Goal: Task Accomplishment & Management: Use online tool/utility

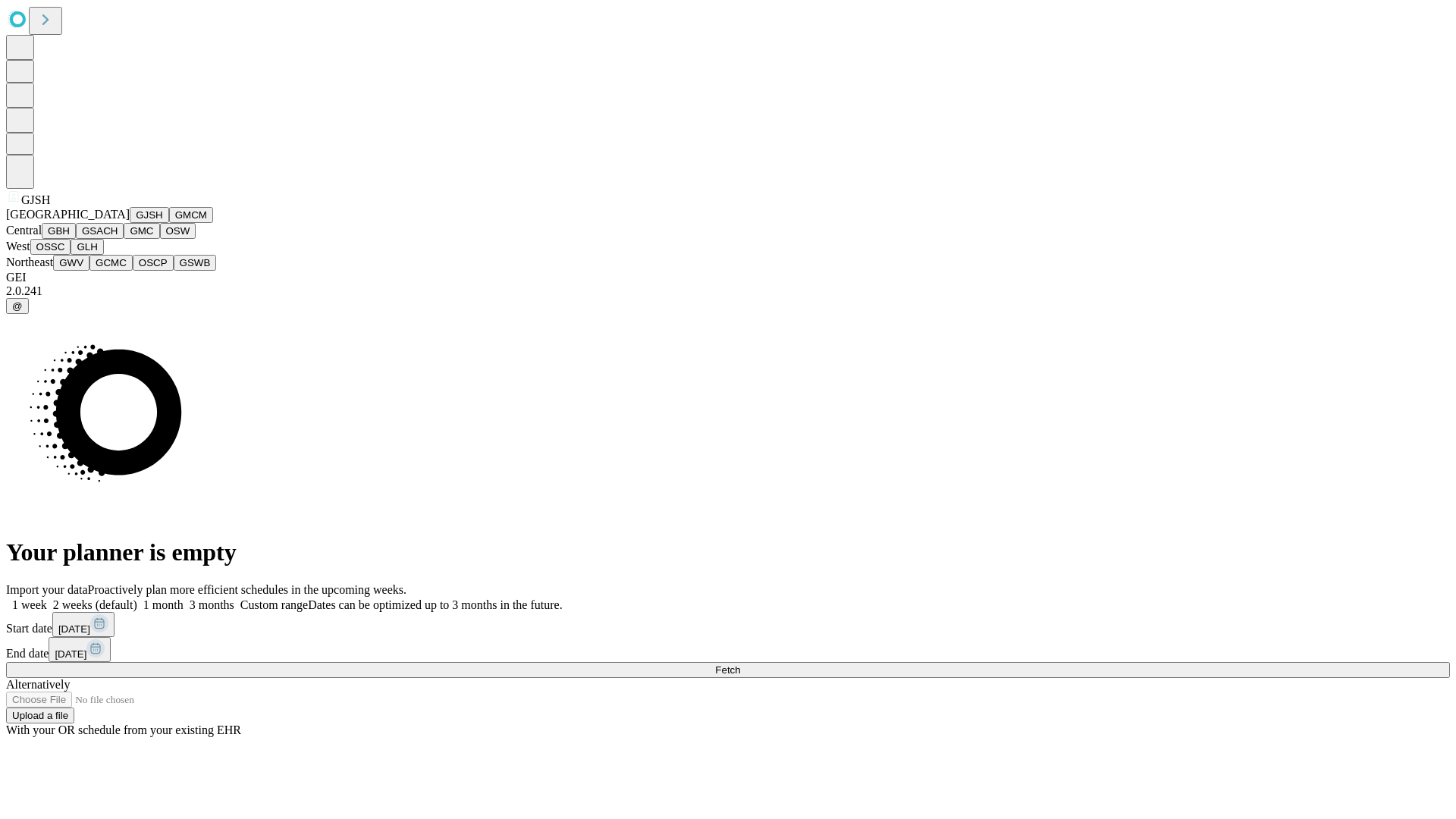
click at [130, 223] on button "GJSH" at bounding box center [149, 215] width 40 height 16
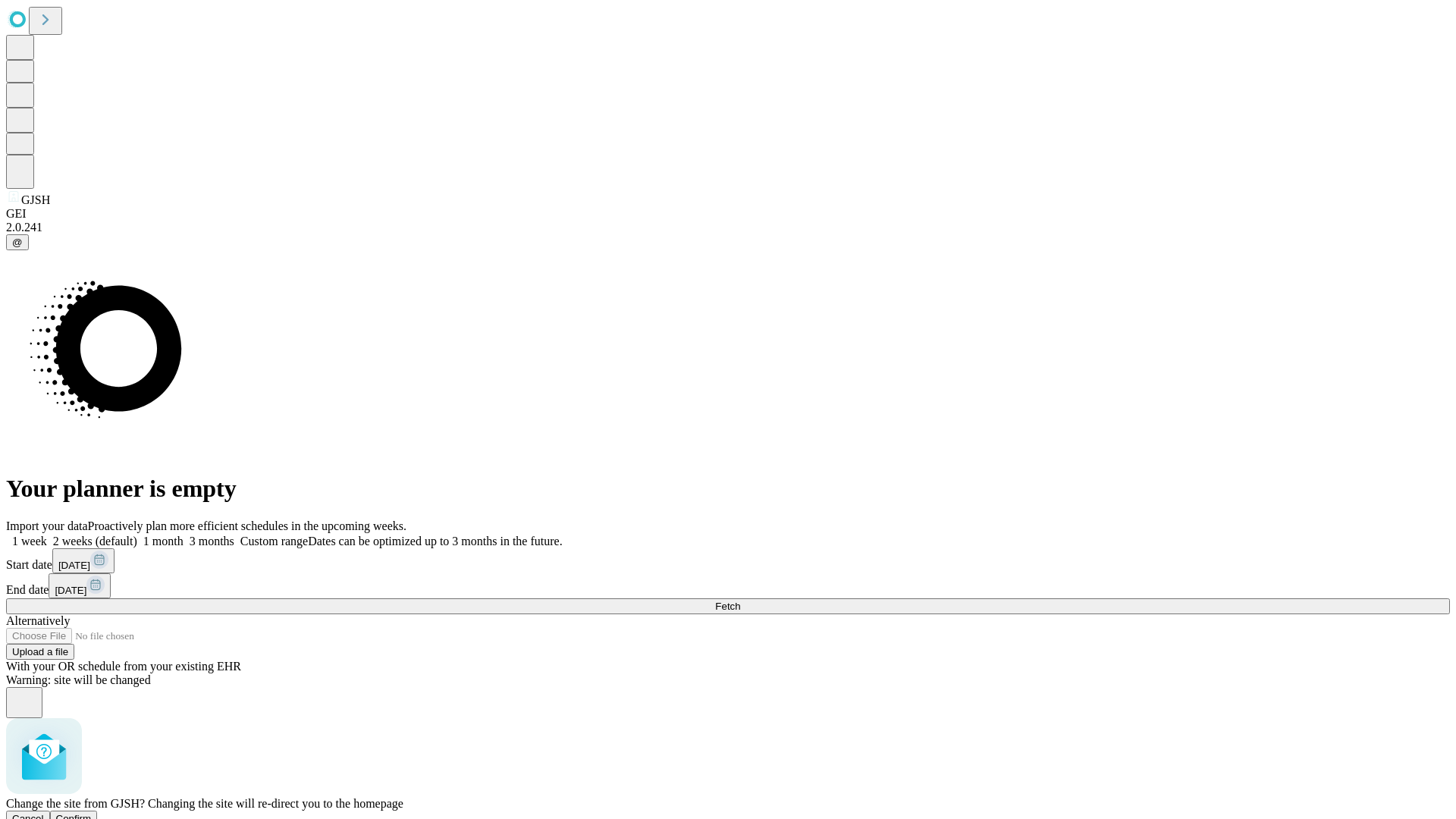
click at [92, 813] on span "Confirm" at bounding box center [74, 819] width 36 height 11
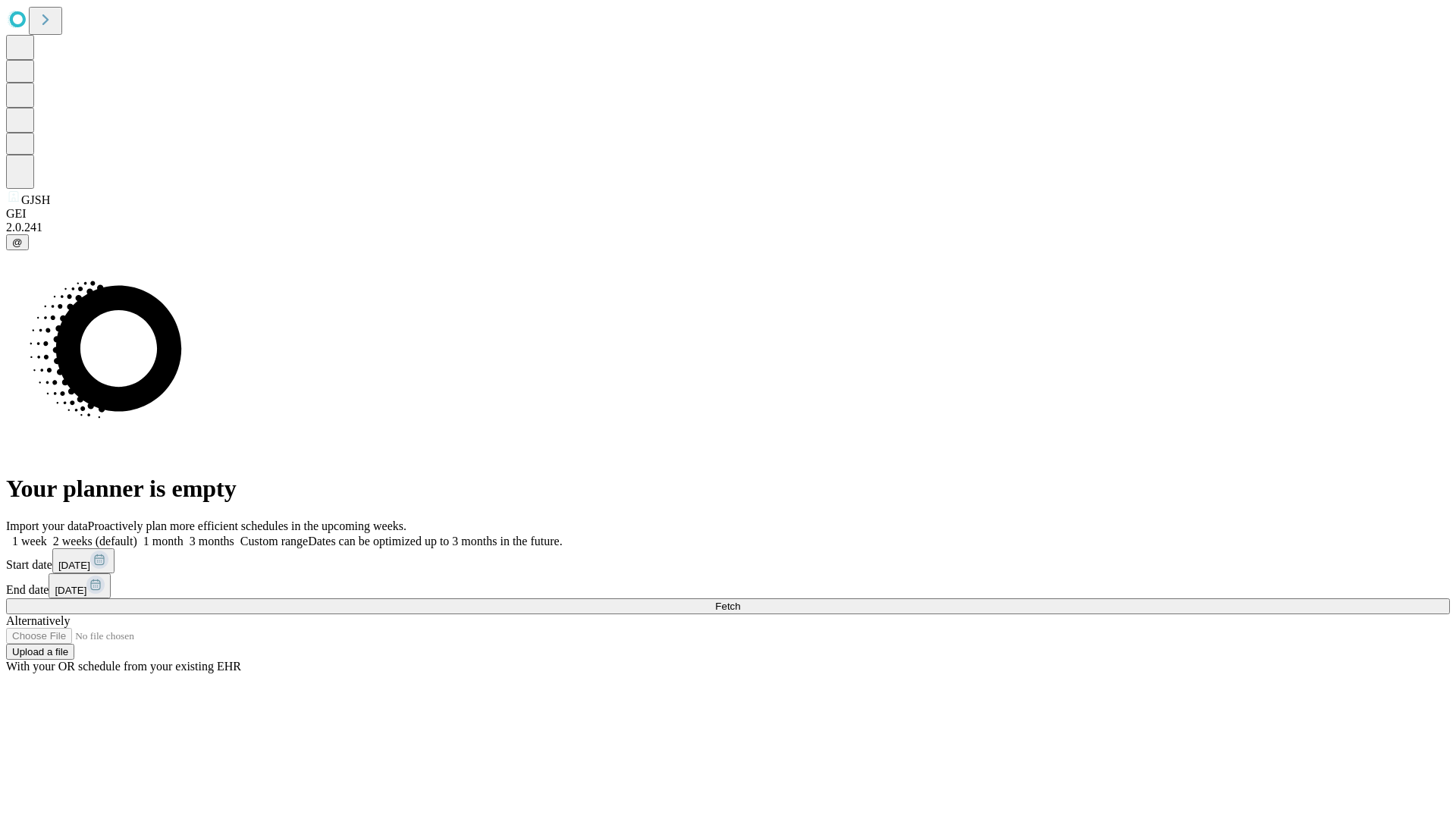
click at [138, 535] on label "2 weeks (default)" at bounding box center [92, 541] width 90 height 13
click at [740, 601] on span "Fetch" at bounding box center [728, 606] width 25 height 11
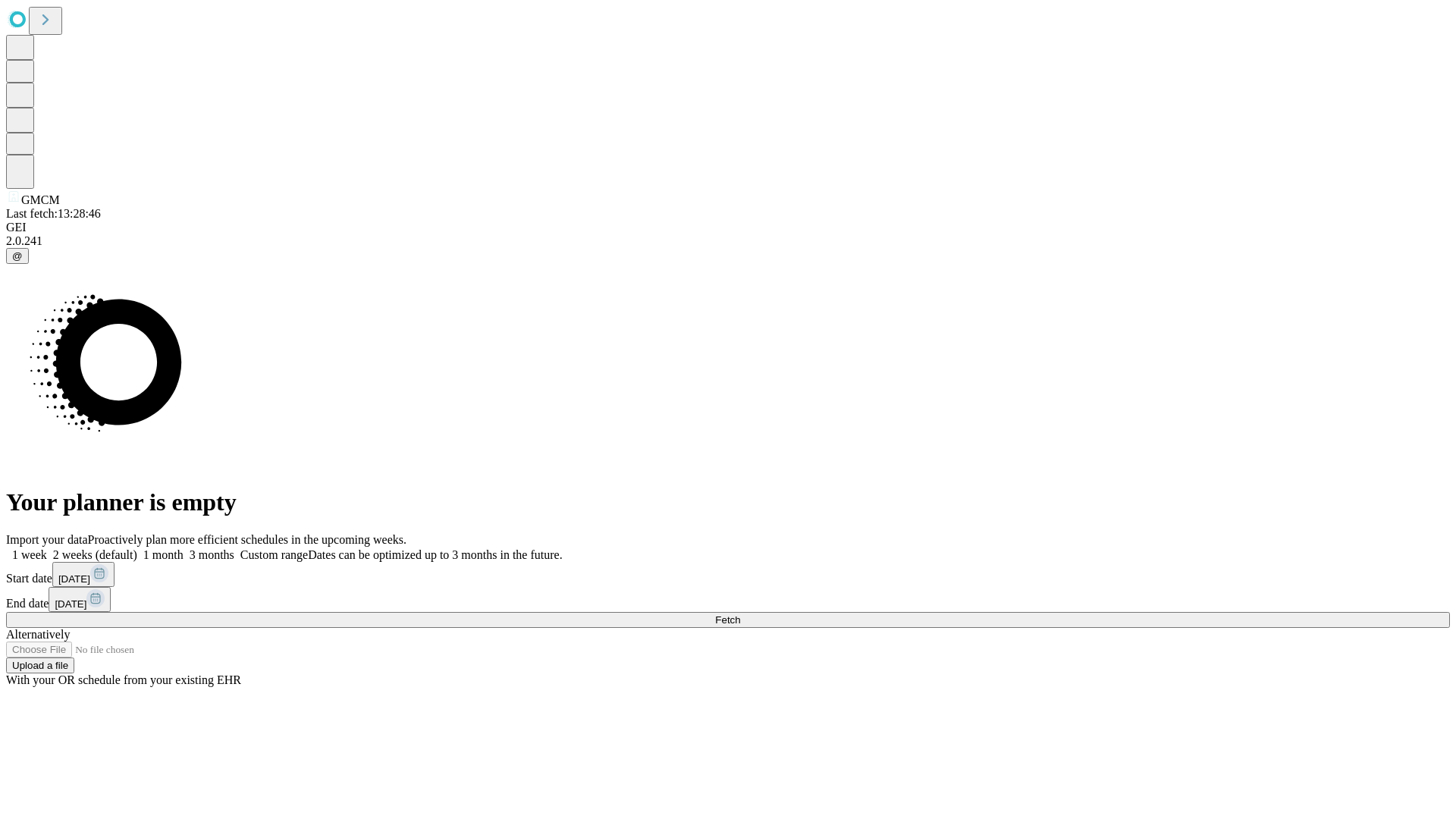
click at [138, 548] on label "2 weeks (default)" at bounding box center [92, 555] width 90 height 13
click at [740, 615] on span "Fetch" at bounding box center [728, 620] width 25 height 11
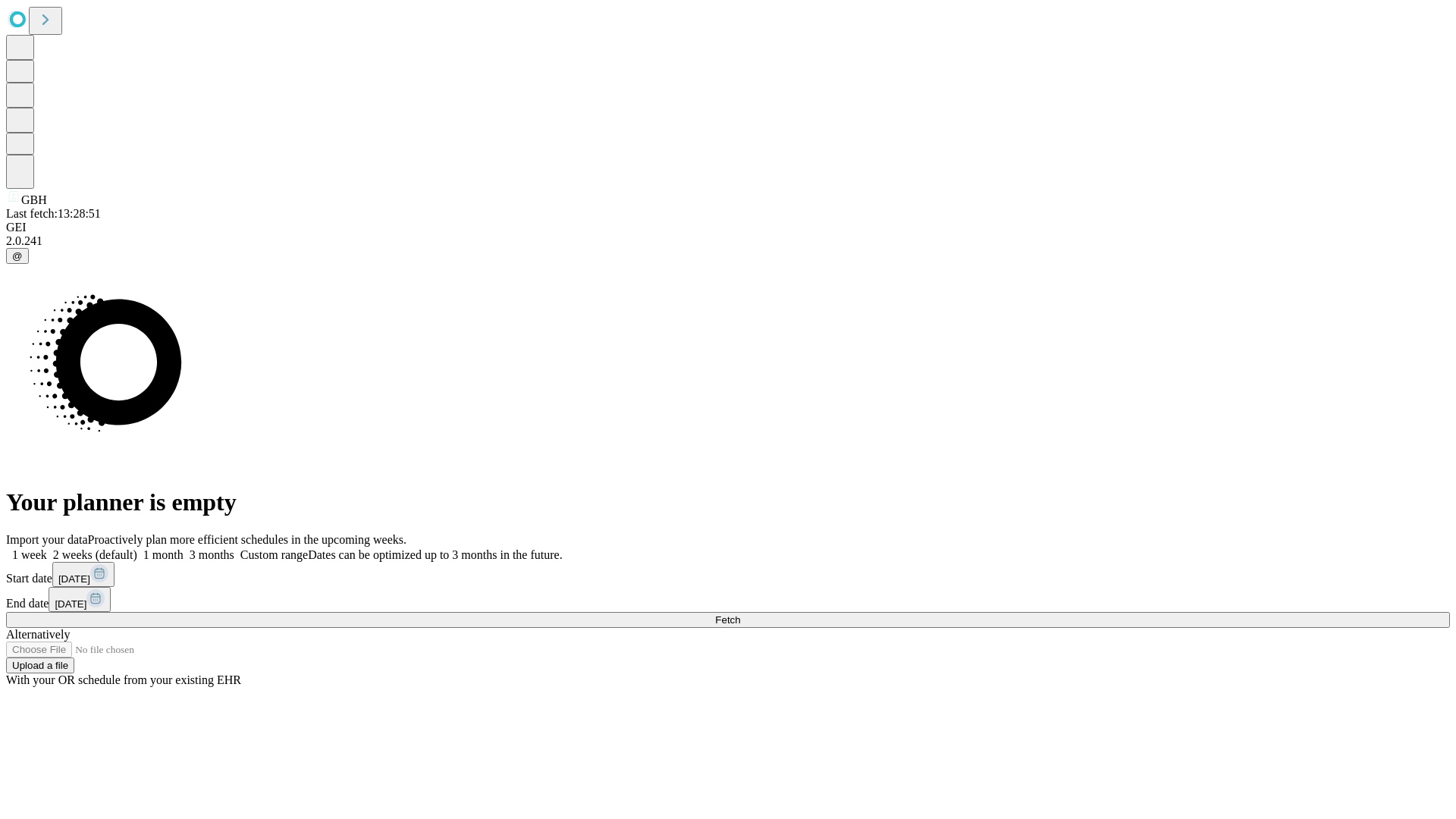
click at [138, 548] on label "2 weeks (default)" at bounding box center [92, 555] width 90 height 13
click at [740, 615] on span "Fetch" at bounding box center [728, 620] width 25 height 11
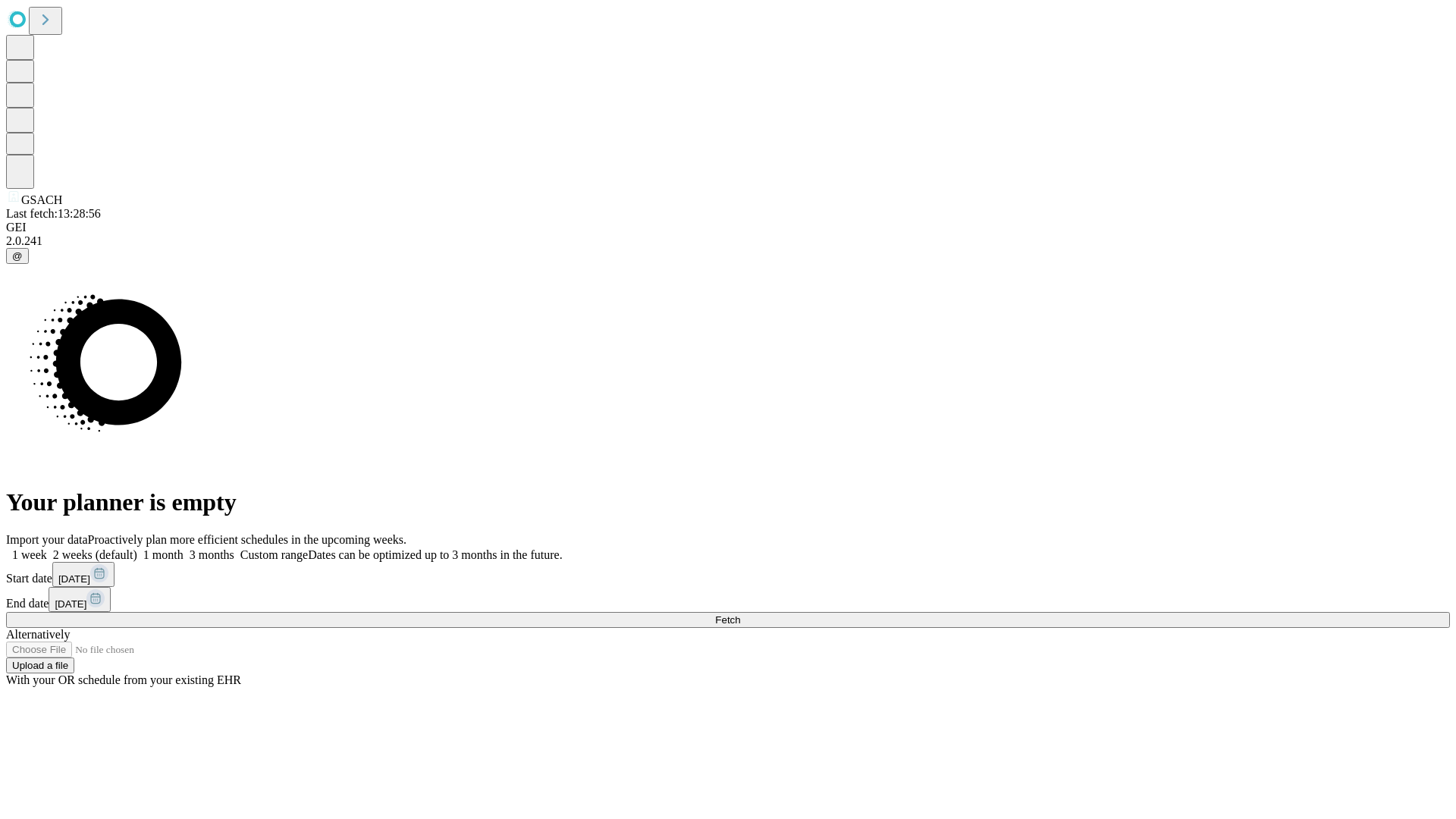
click at [138, 548] on label "2 weeks (default)" at bounding box center [92, 555] width 90 height 13
click at [740, 615] on span "Fetch" at bounding box center [728, 620] width 25 height 11
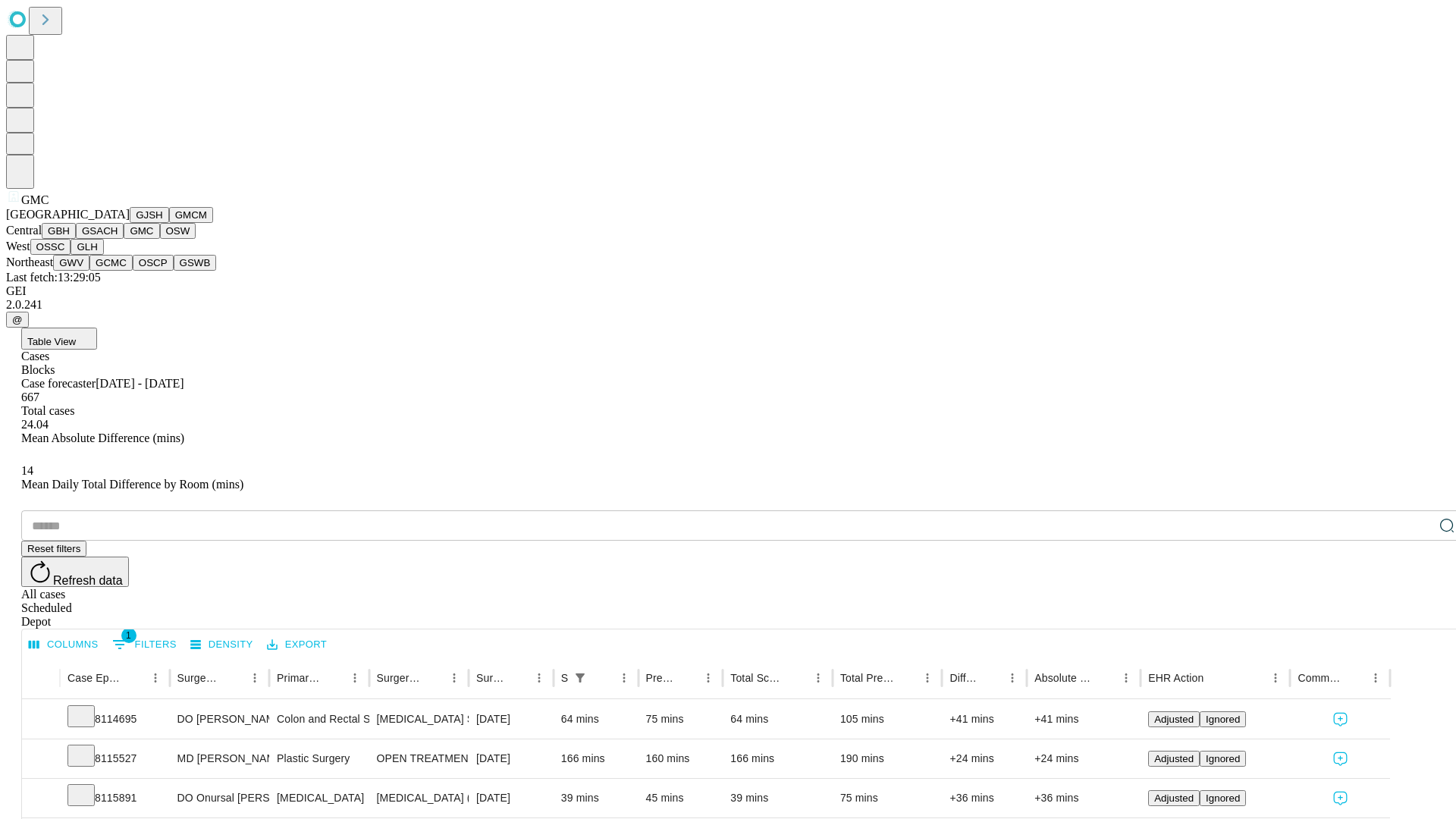
click at [160, 239] on button "OSW" at bounding box center [178, 231] width 36 height 16
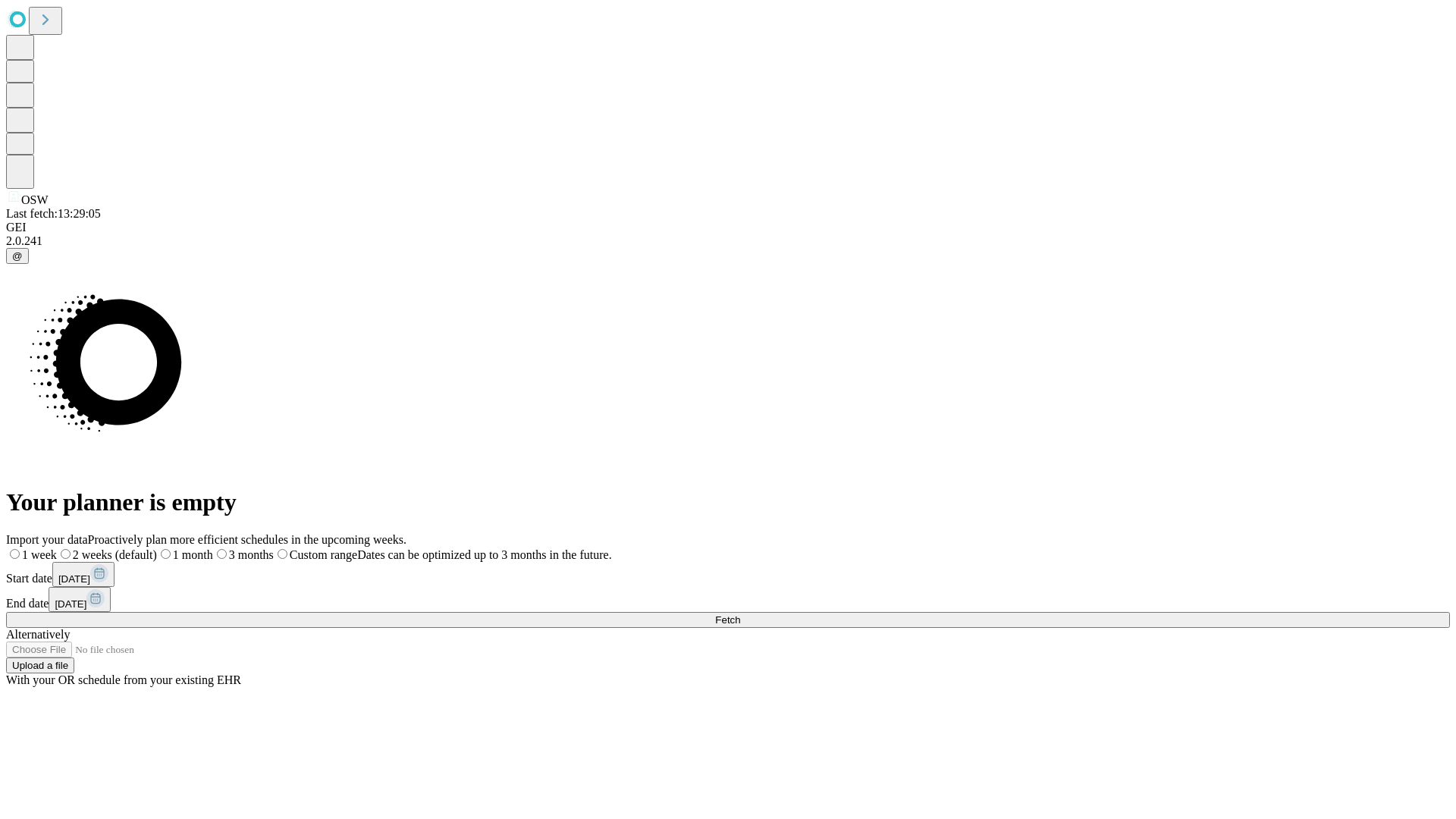
click at [157, 548] on label "2 weeks (default)" at bounding box center [107, 555] width 100 height 13
click at [740, 615] on span "Fetch" at bounding box center [728, 620] width 25 height 11
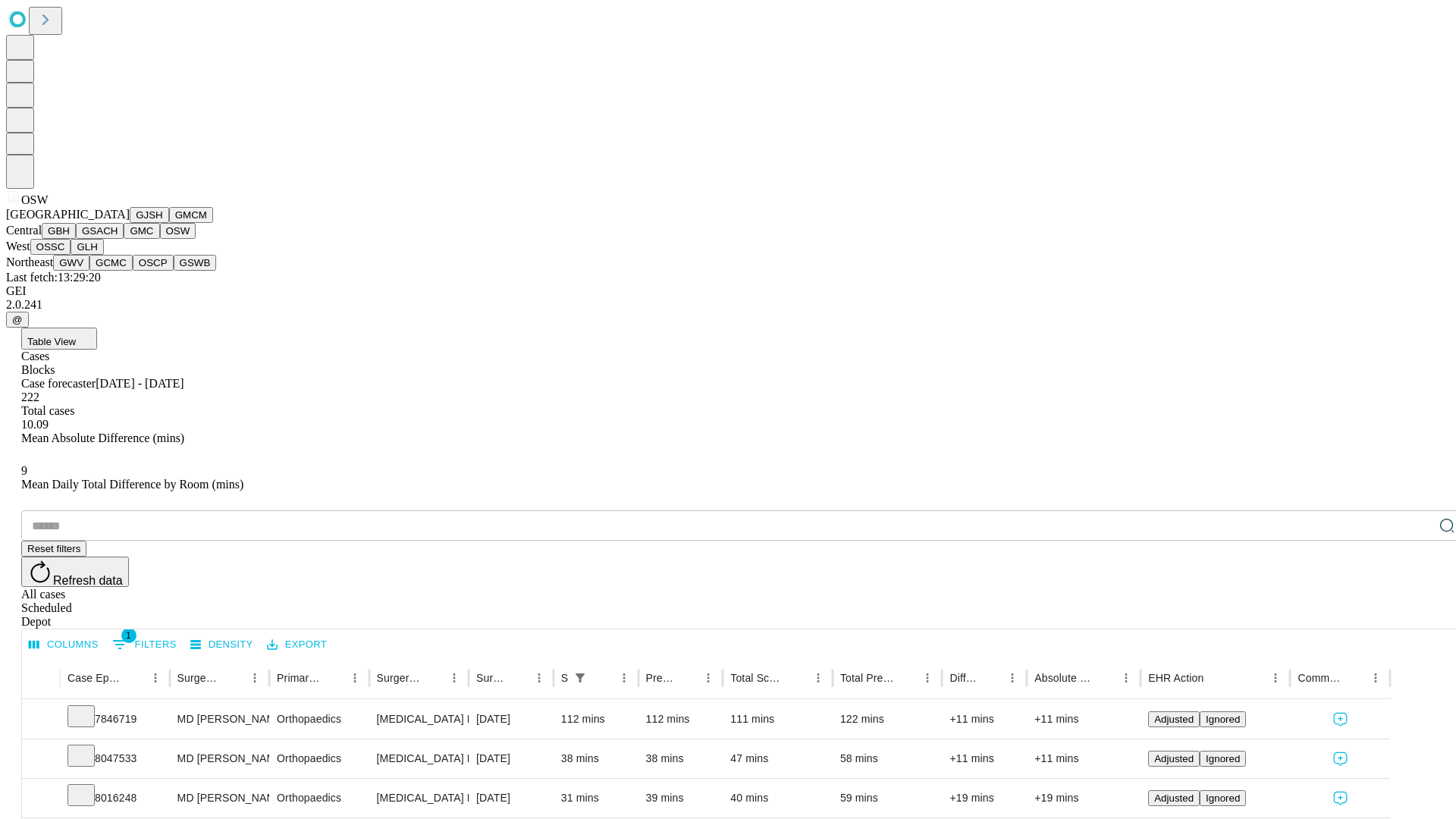
click at [71, 255] on button "OSSC" at bounding box center [51, 247] width 41 height 16
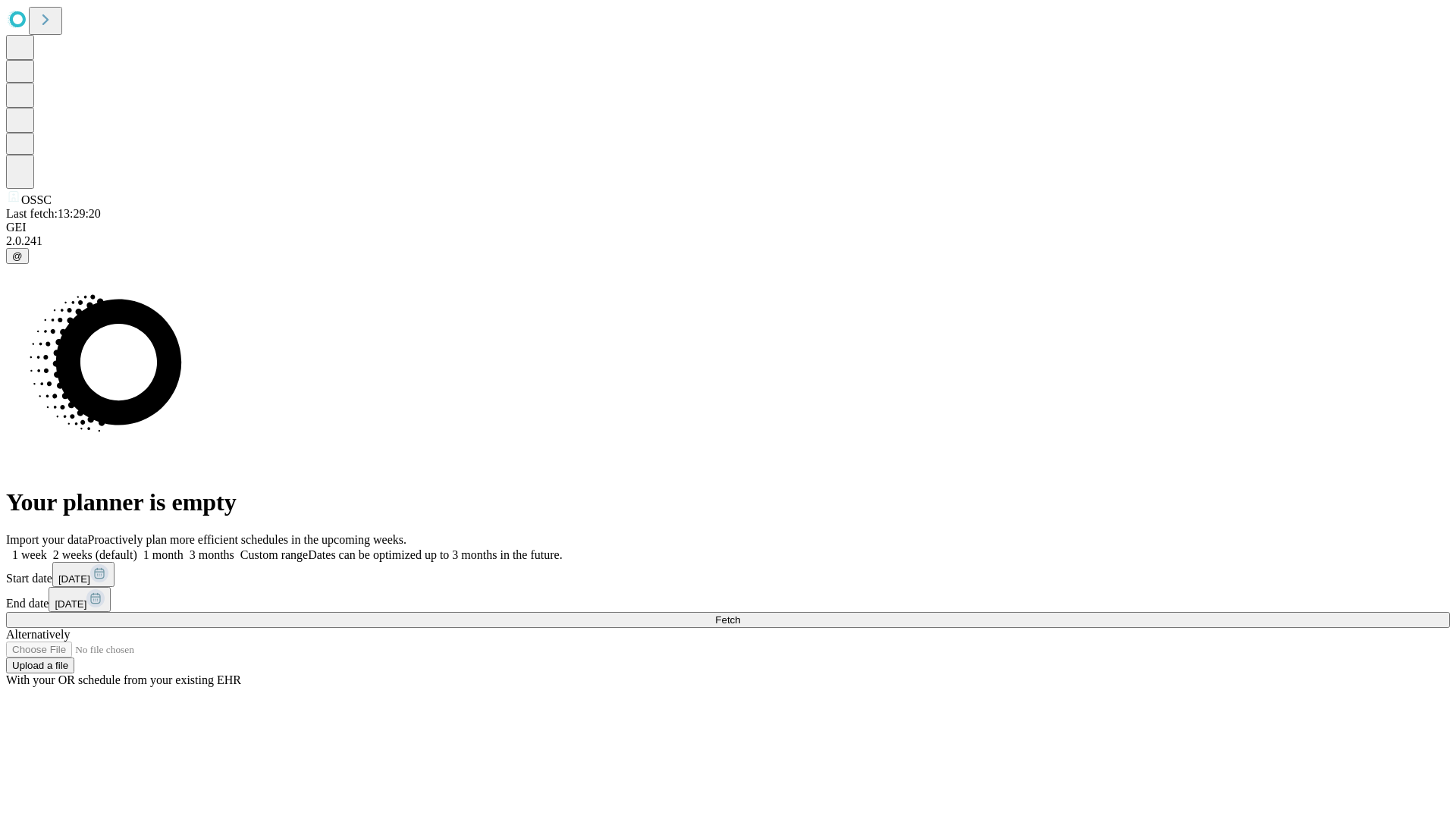
click at [138, 548] on label "2 weeks (default)" at bounding box center [92, 555] width 90 height 13
click at [740, 615] on span "Fetch" at bounding box center [728, 620] width 25 height 11
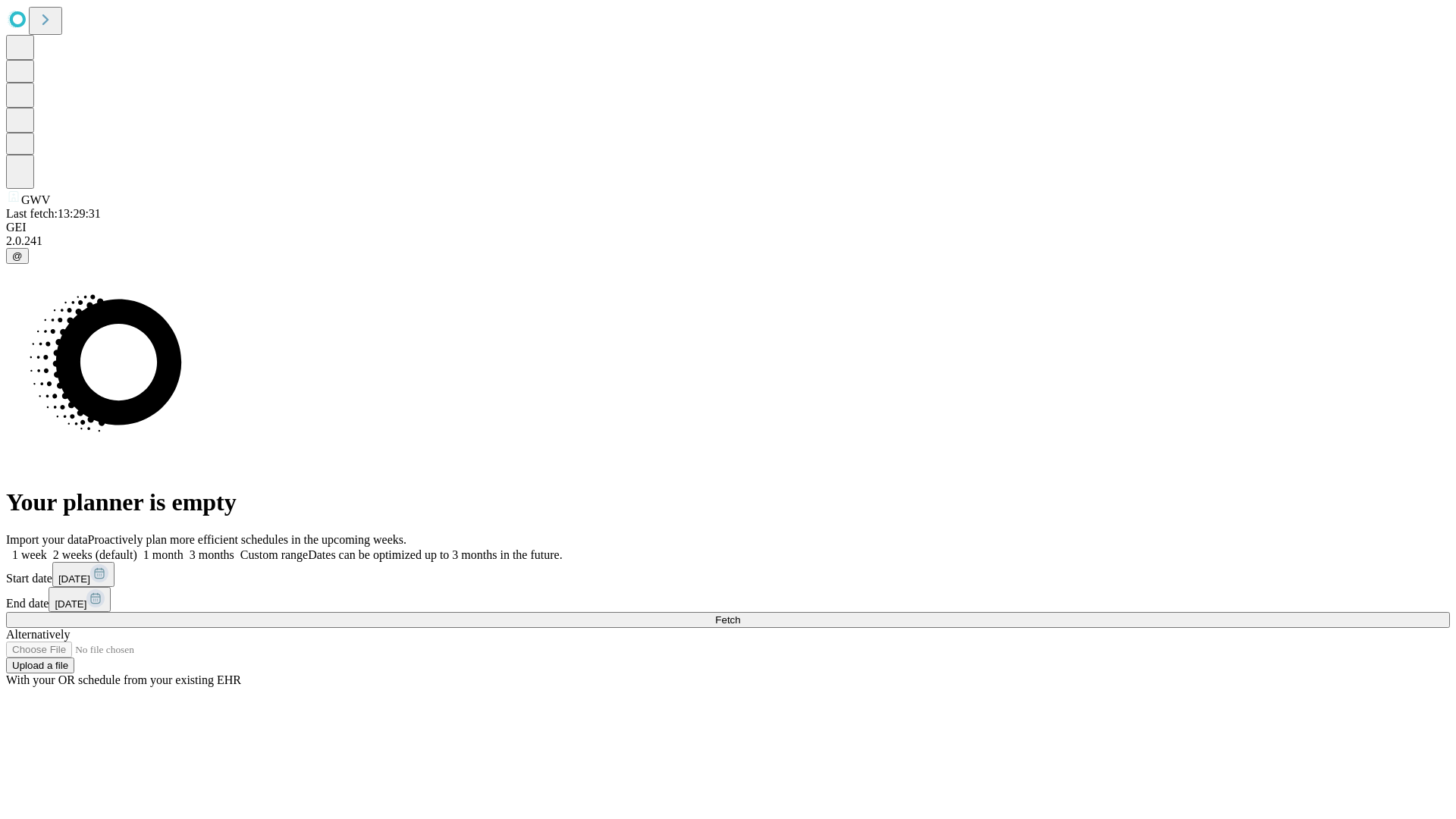
click at [138, 548] on label "2 weeks (default)" at bounding box center [92, 555] width 90 height 13
click at [740, 615] on span "Fetch" at bounding box center [728, 620] width 25 height 11
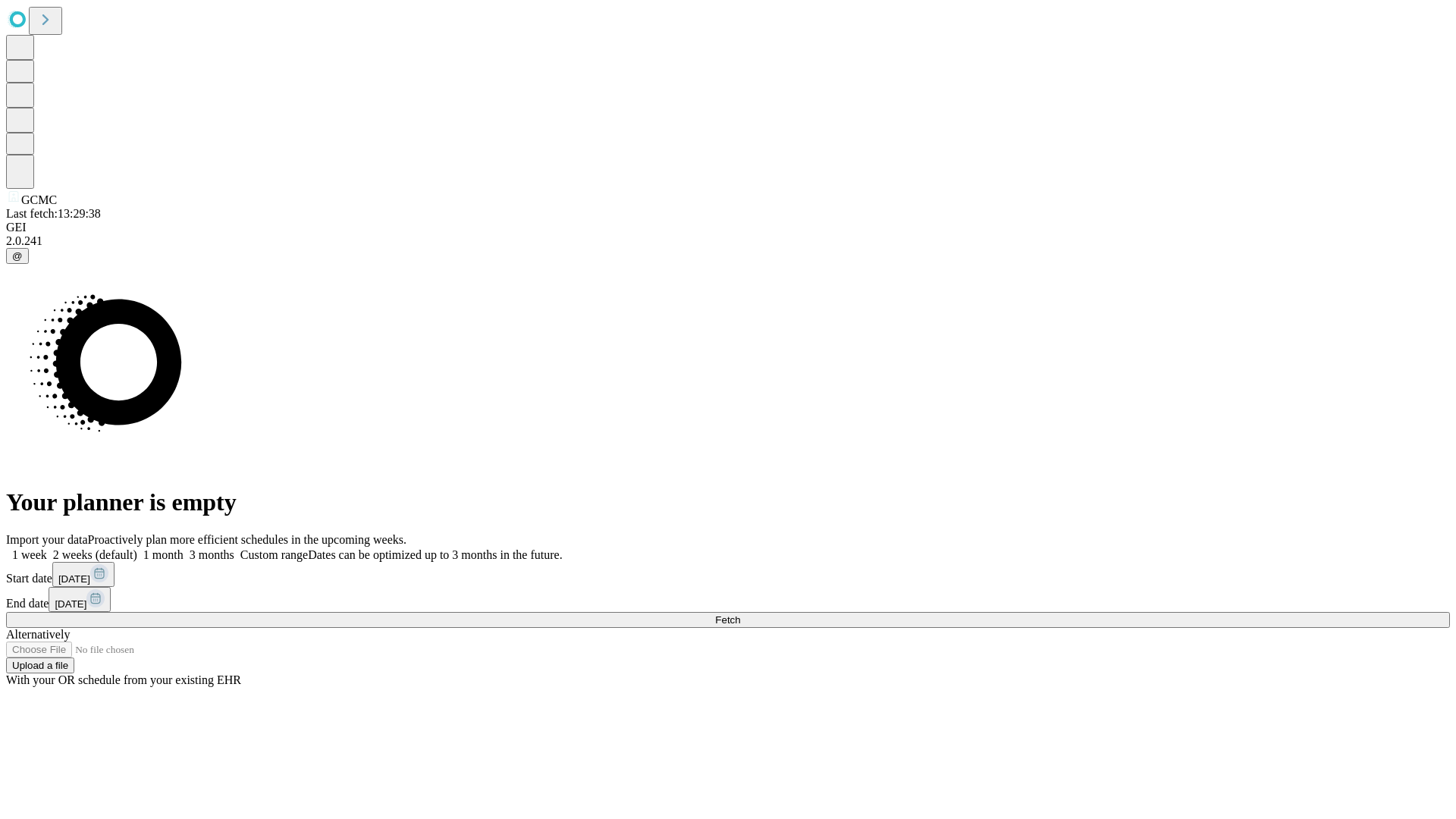
click at [740, 615] on span "Fetch" at bounding box center [728, 620] width 25 height 11
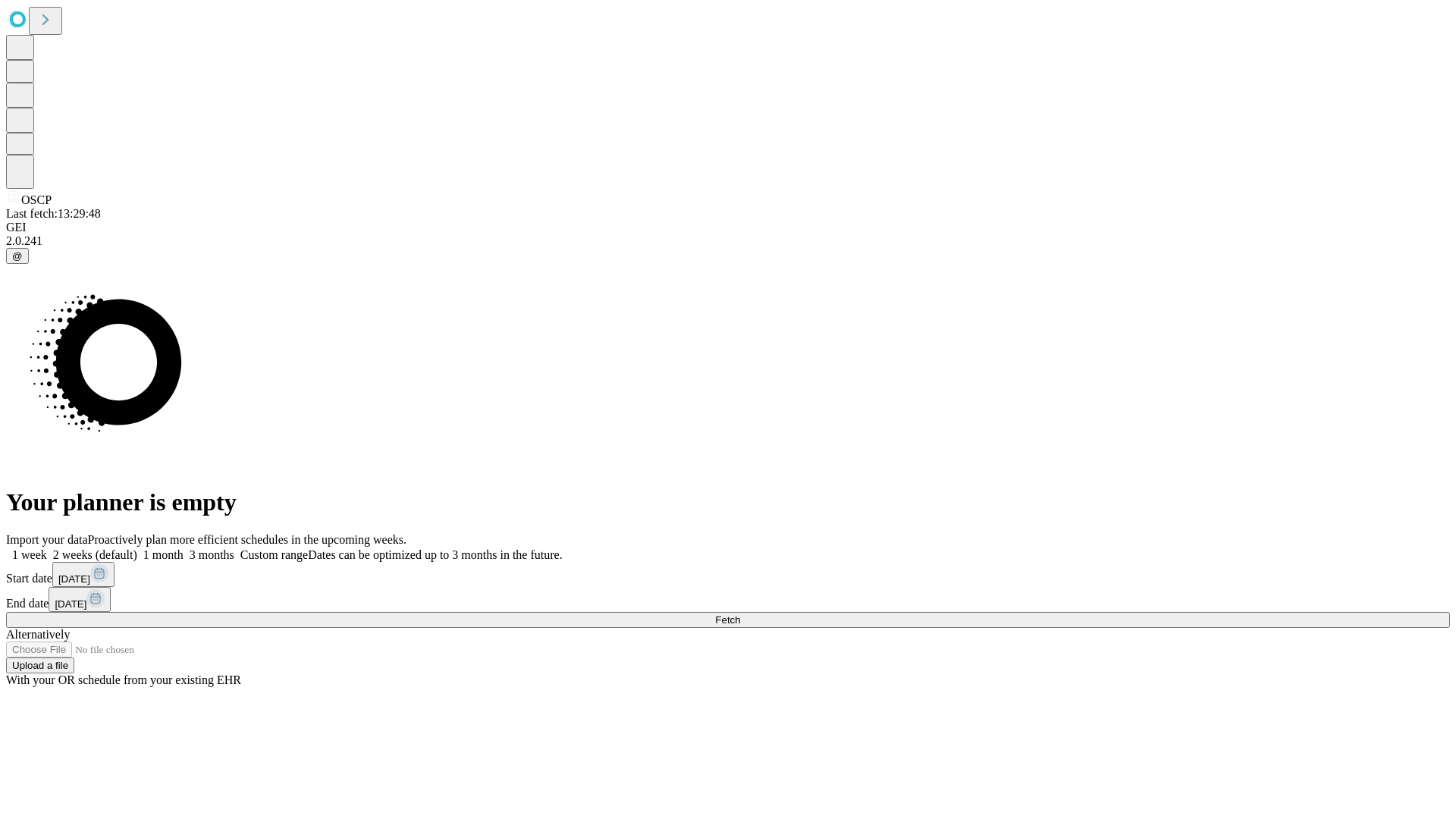
click at [138, 548] on label "2 weeks (default)" at bounding box center [92, 555] width 90 height 13
click at [740, 615] on span "Fetch" at bounding box center [728, 620] width 25 height 11
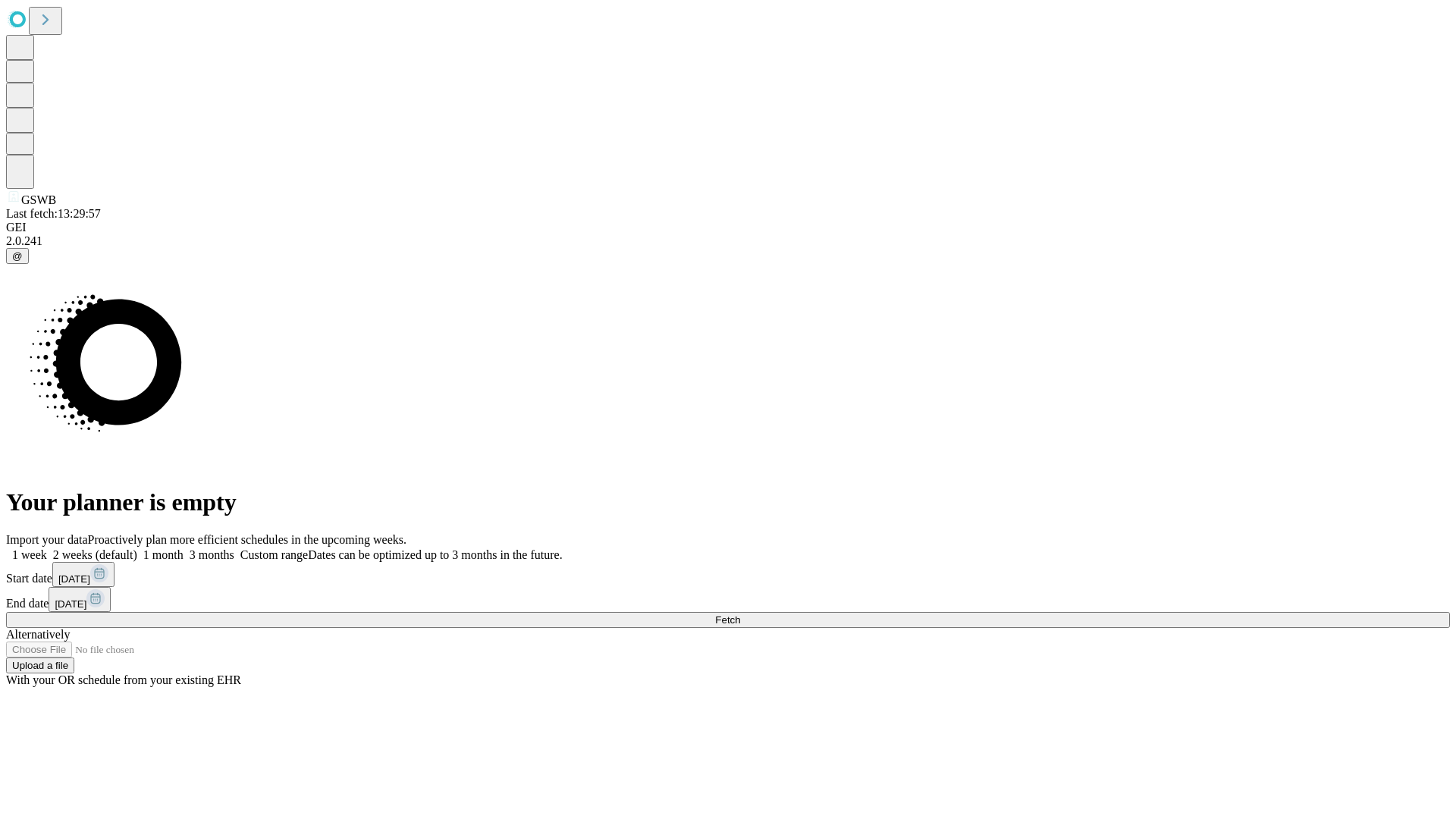
click at [138, 548] on label "2 weeks (default)" at bounding box center [92, 555] width 90 height 13
click at [740, 615] on span "Fetch" at bounding box center [728, 620] width 25 height 11
